Goal: Check status: Check status

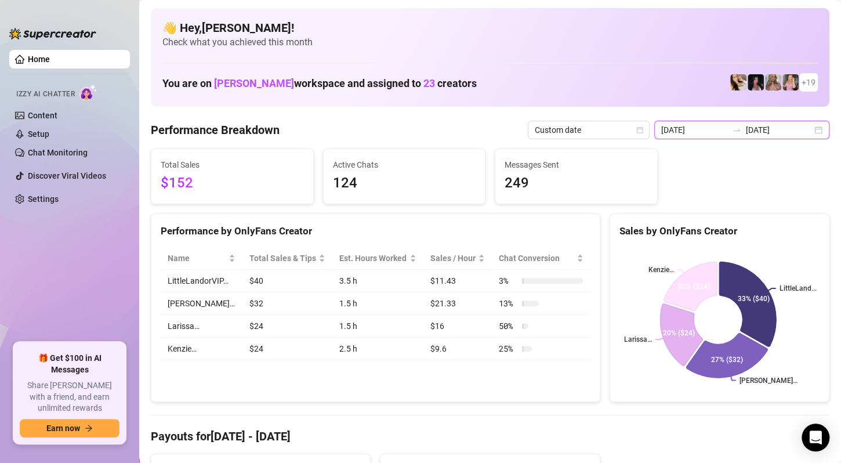
click at [777, 130] on input "[DATE]" at bounding box center [779, 130] width 66 height 13
click at [809, 130] on div "[DATE] [DATE]" at bounding box center [741, 130] width 175 height 19
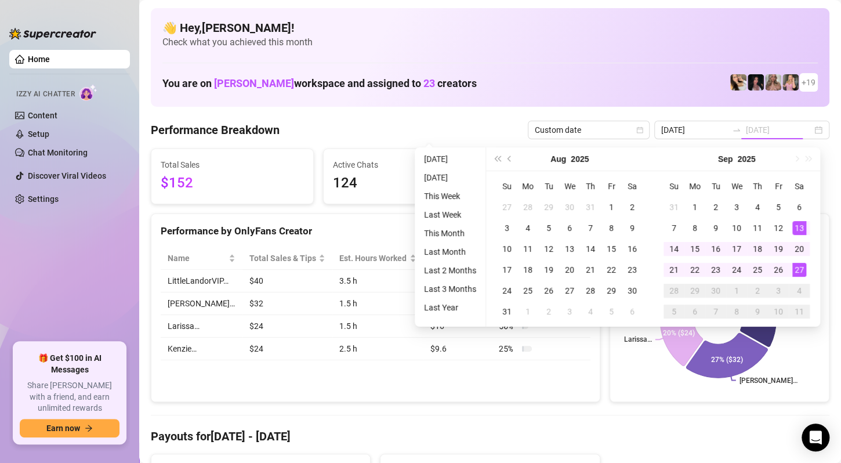
type input "[DATE]"
click at [800, 205] on div "6" at bounding box center [799, 207] width 14 height 14
drag, startPoint x: 800, startPoint y: 205, endPoint x: 759, endPoint y: 188, distance: 44.2
click at [800, 205] on div "6" at bounding box center [799, 207] width 14 height 14
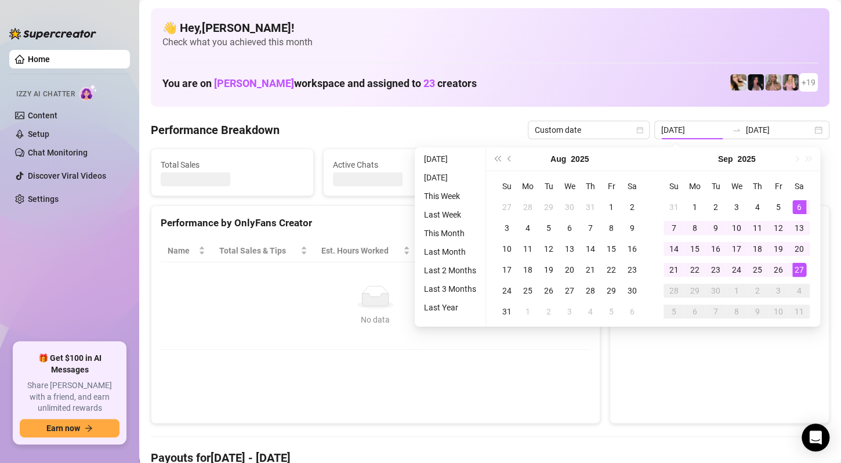
type input "[DATE]"
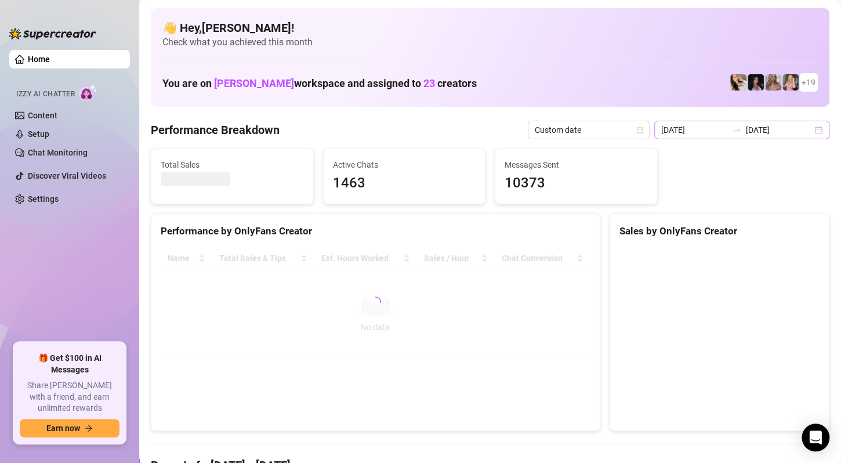
click at [809, 127] on div "[DATE] [DATE]" at bounding box center [741, 130] width 175 height 19
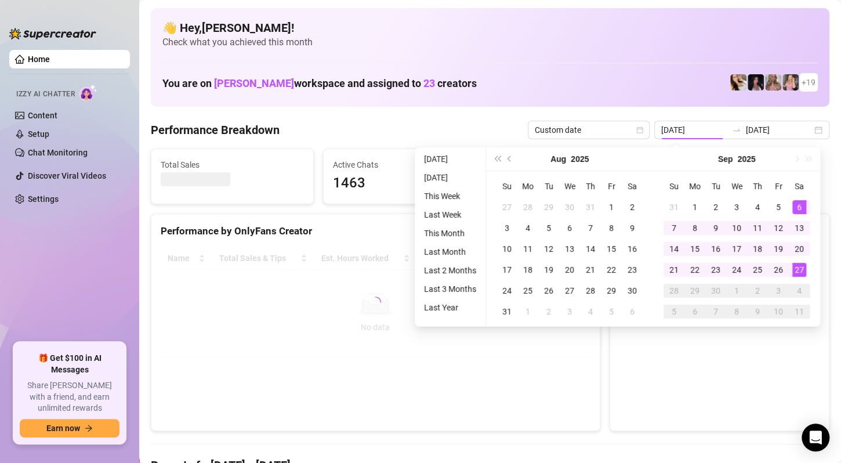
click at [798, 269] on div "27" at bounding box center [799, 270] width 14 height 14
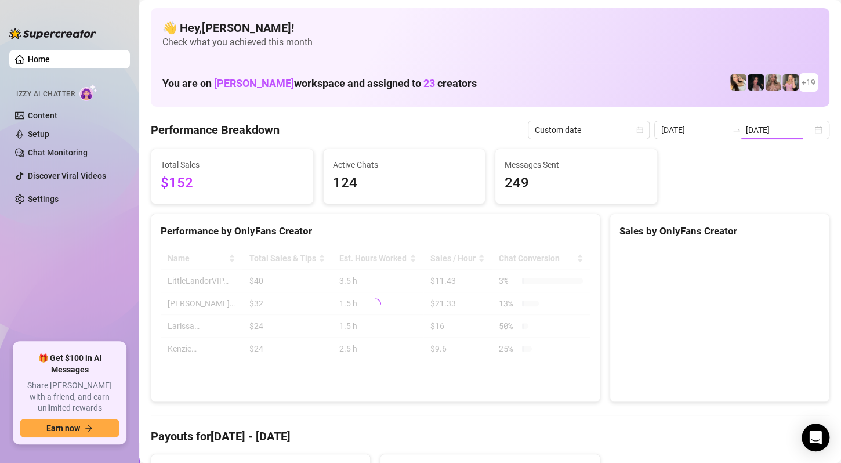
type input "[DATE]"
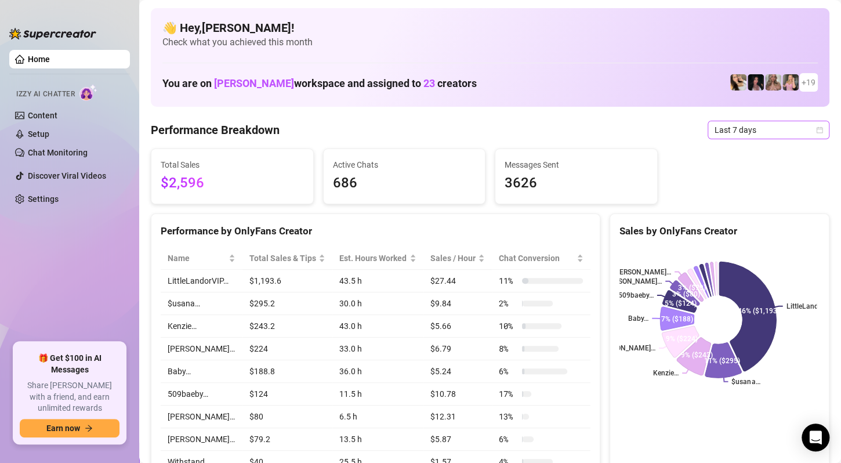
click at [803, 130] on span "Last 7 days" at bounding box center [769, 129] width 108 height 17
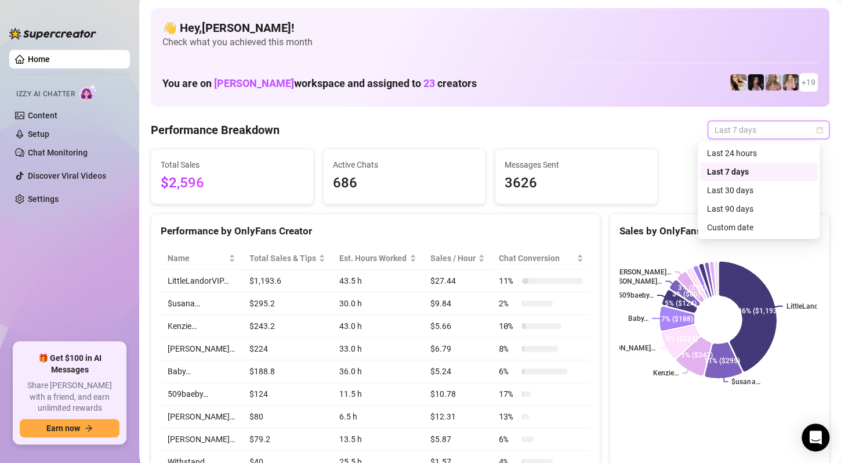
click at [816, 131] on icon "calendar" at bounding box center [819, 129] width 7 height 7
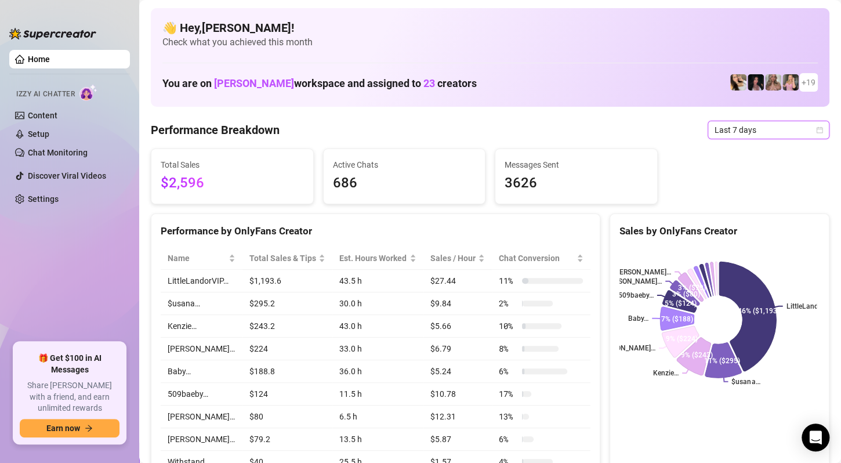
click at [816, 131] on icon "calendar" at bounding box center [819, 129] width 7 height 7
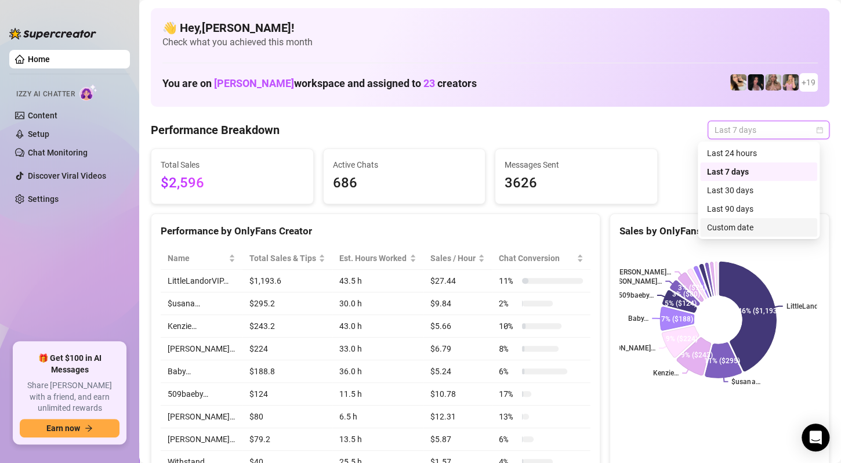
click at [758, 224] on div "Custom date" at bounding box center [758, 227] width 103 height 13
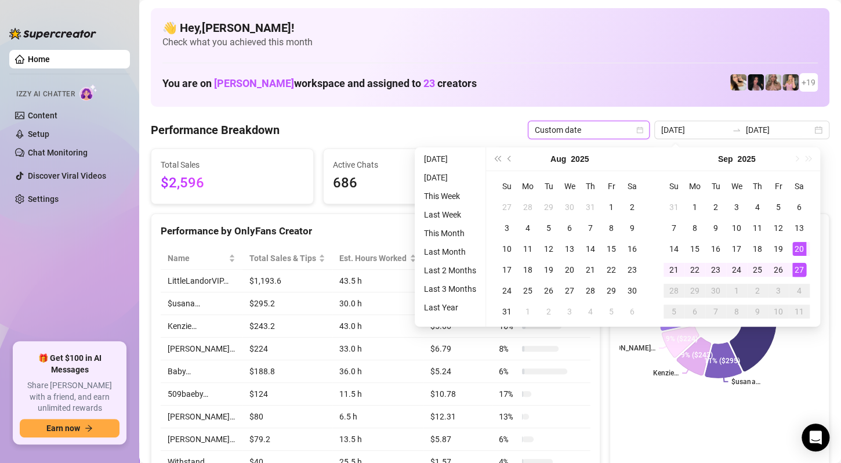
type input "[DATE]"
click at [798, 270] on div "27" at bounding box center [799, 270] width 14 height 14
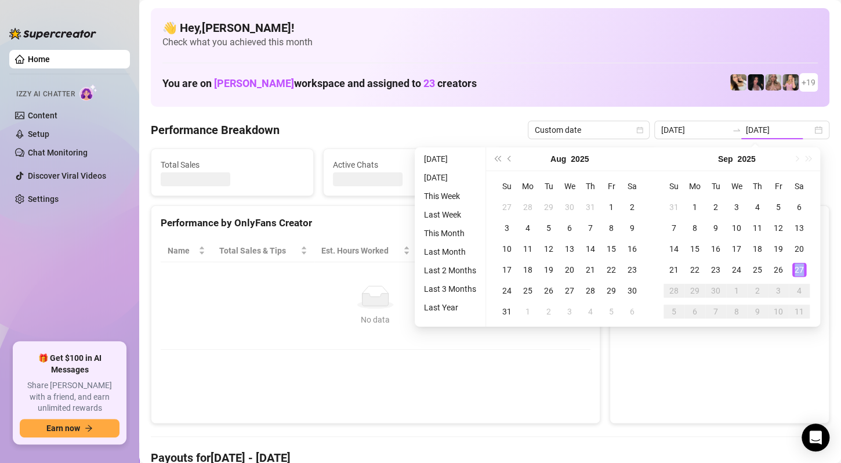
type input "[DATE]"
